Goal: Use online tool/utility: Utilize a website feature to perform a specific function

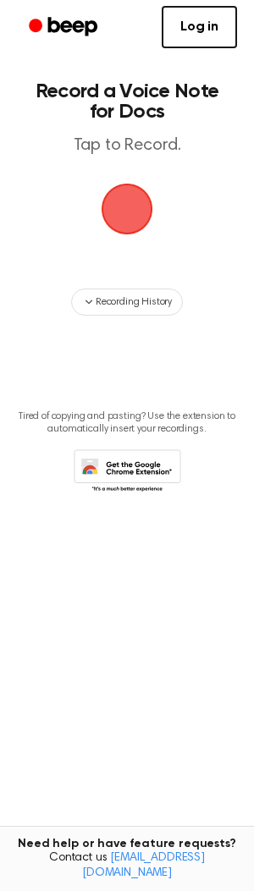
click at [119, 206] on span "button" at bounding box center [126, 208] width 65 height 65
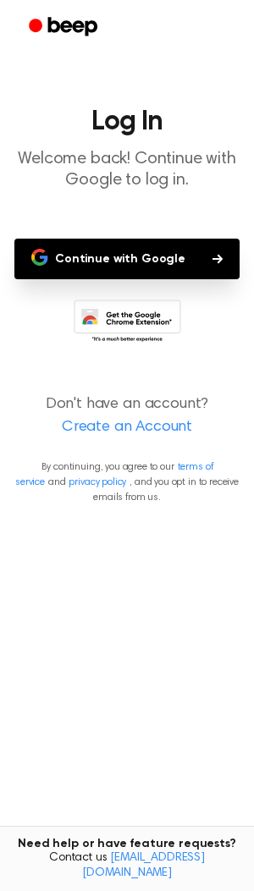
click at [159, 248] on button "Continue with Google" at bounding box center [126, 259] width 225 height 41
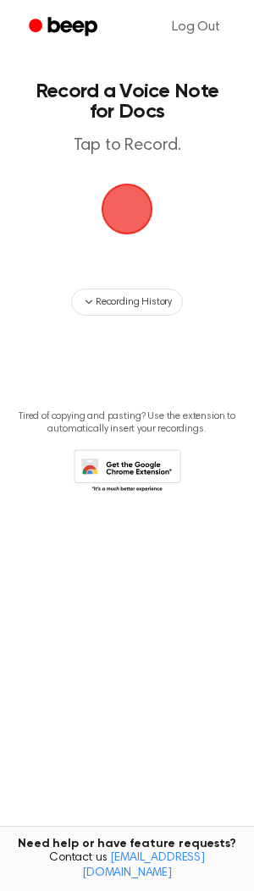
click at [126, 220] on span "button" at bounding box center [127, 209] width 95 height 95
click at [120, 196] on span "button" at bounding box center [127, 209] width 76 height 76
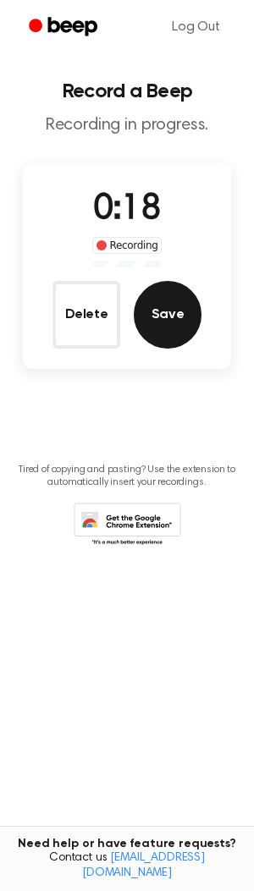
click at [183, 318] on button "Save" at bounding box center [168, 315] width 68 height 68
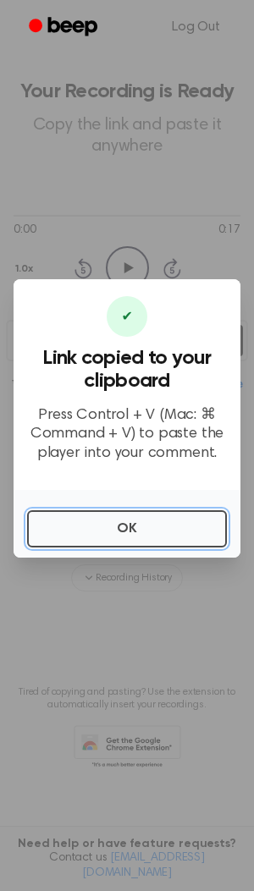
click at [129, 525] on button "OK" at bounding box center [127, 528] width 200 height 37
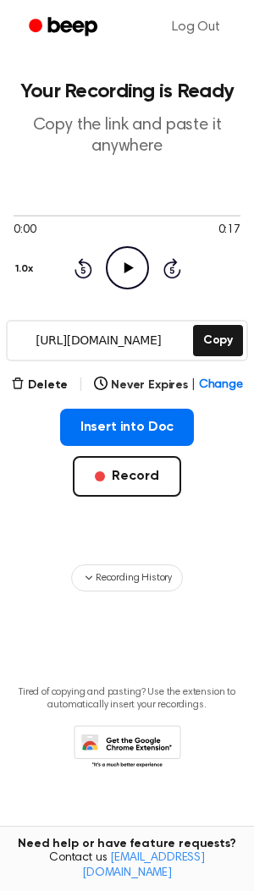
click at [130, 261] on icon "Play Audio" at bounding box center [127, 267] width 43 height 43
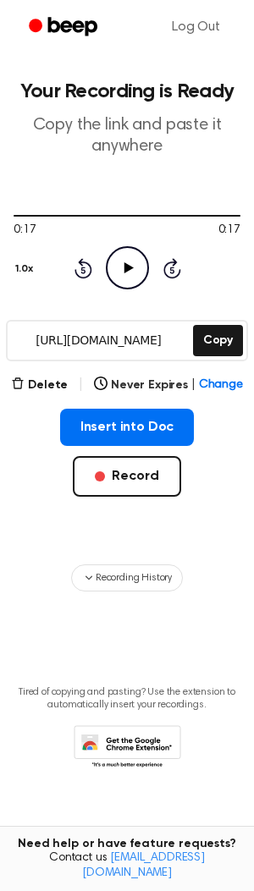
click at [125, 271] on icon at bounding box center [128, 267] width 9 height 11
click at [132, 261] on icon "Pause Audio" at bounding box center [127, 267] width 43 height 43
click at [116, 338] on input "https://beep.audio/En2lgMw" at bounding box center [99, 340] width 182 height 38
